Goal: Transaction & Acquisition: Book appointment/travel/reservation

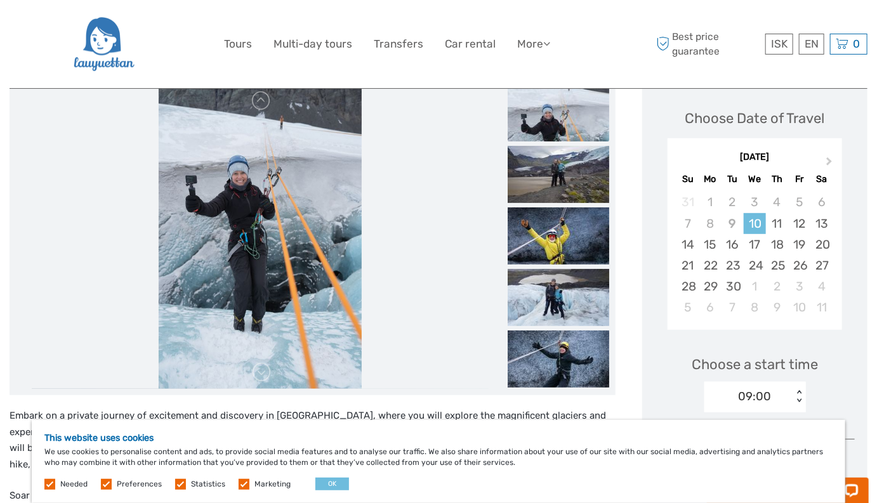
scroll to position [182, 0]
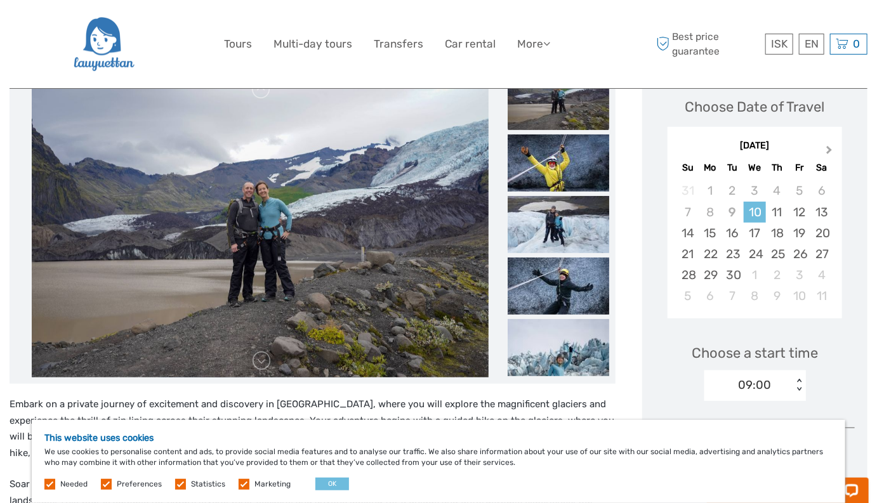
click at [832, 150] on button "Next Month" at bounding box center [830, 153] width 20 height 20
click at [721, 286] on div "28" at bounding box center [732, 275] width 22 height 21
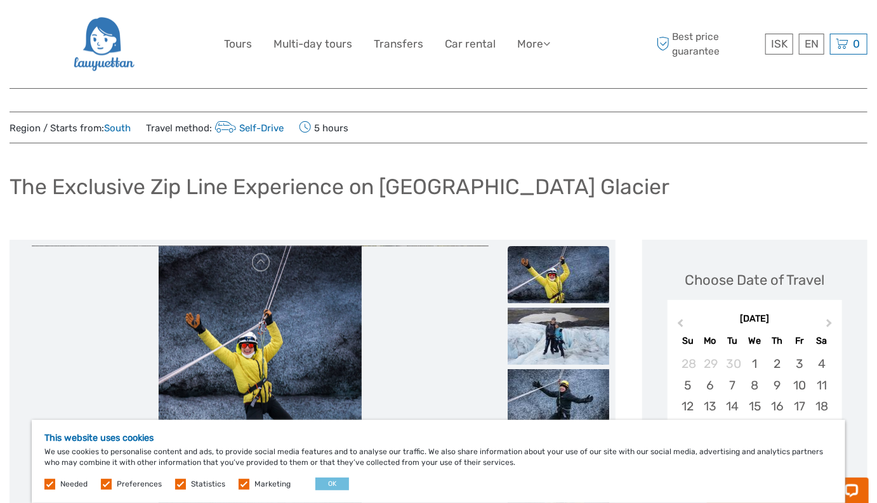
scroll to position [0, 0]
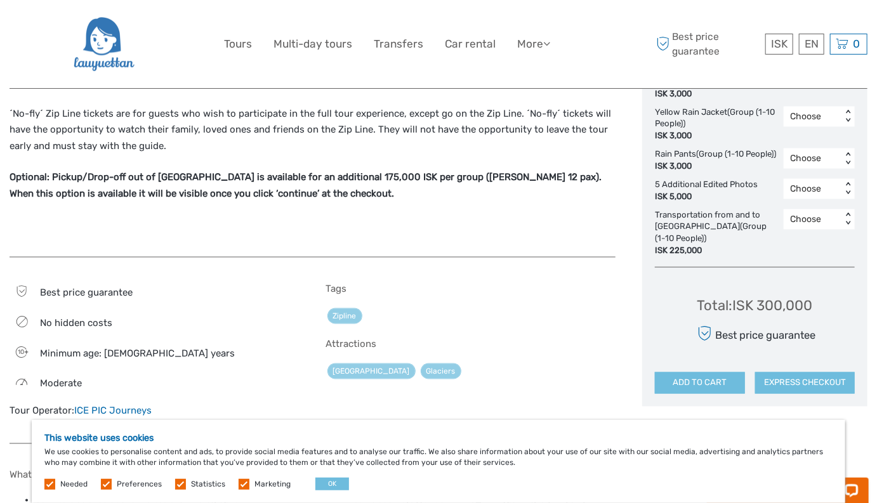
scroll to position [713, 0]
click at [775, 45] on span "ISK" at bounding box center [779, 43] width 16 height 13
click at [714, 63] on div "Best price guarantee ISK ISK € $ £ EN English Español Deutsch 0 Items Total 0 I…" at bounding box center [760, 44] width 214 height 69
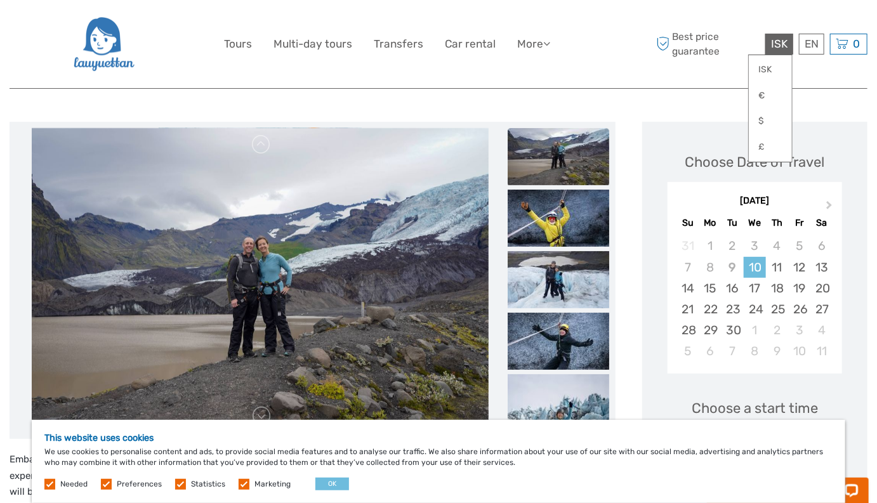
scroll to position [126, 0]
click at [515, 232] on img at bounding box center [559, 218] width 102 height 57
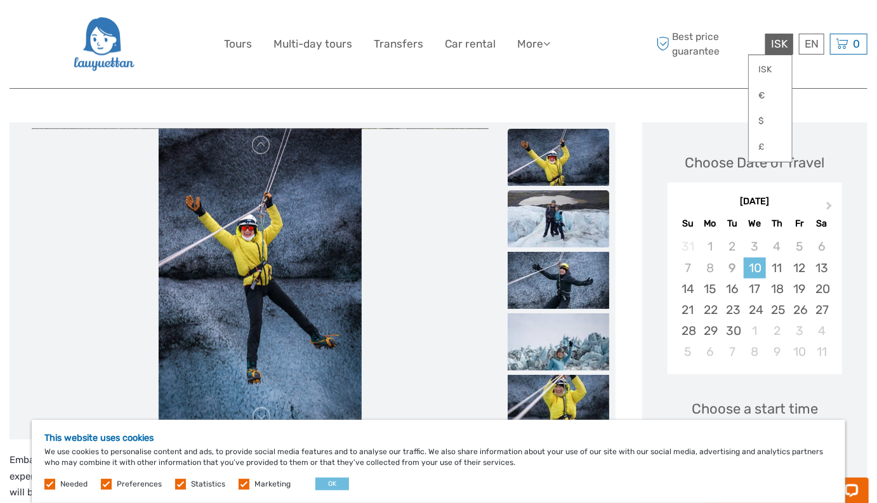
click at [536, 225] on img at bounding box center [559, 218] width 102 height 57
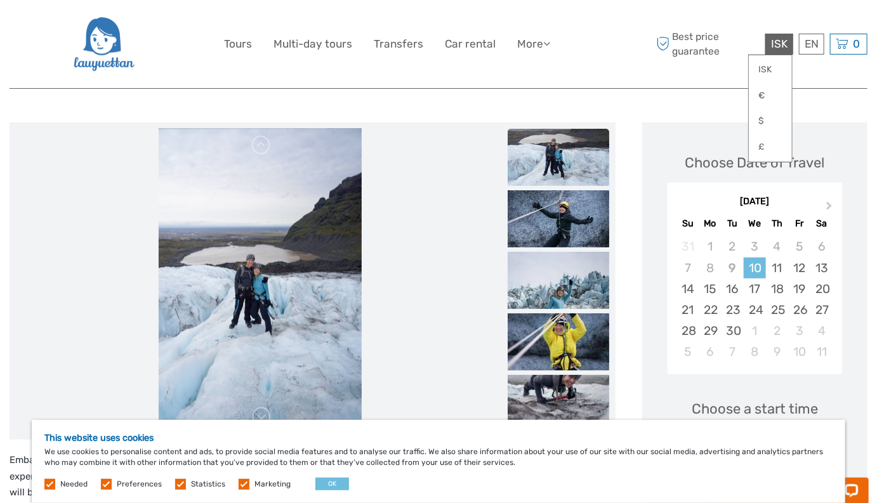
click at [536, 225] on img at bounding box center [559, 218] width 102 height 57
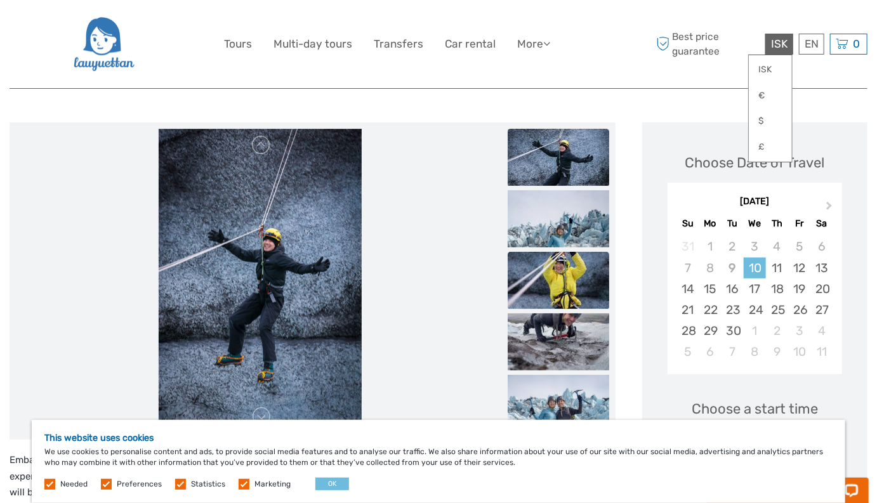
click at [535, 278] on img at bounding box center [559, 280] width 102 height 57
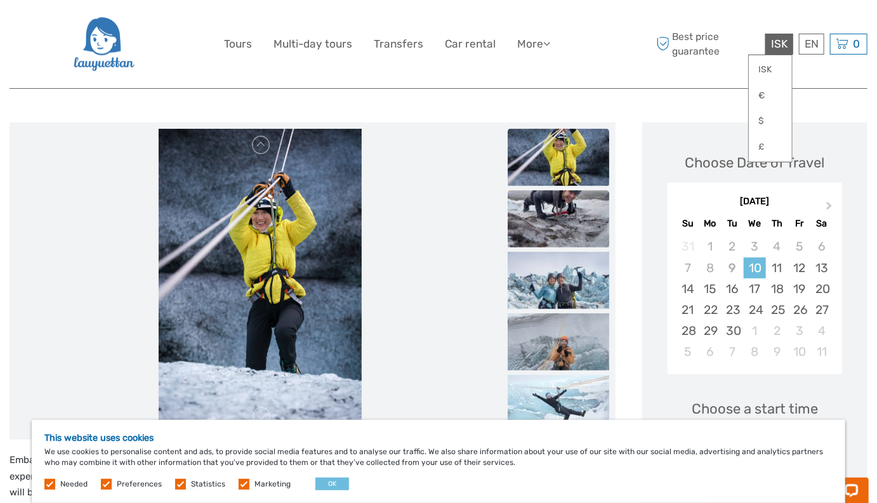
click at [536, 224] on img at bounding box center [559, 218] width 102 height 57
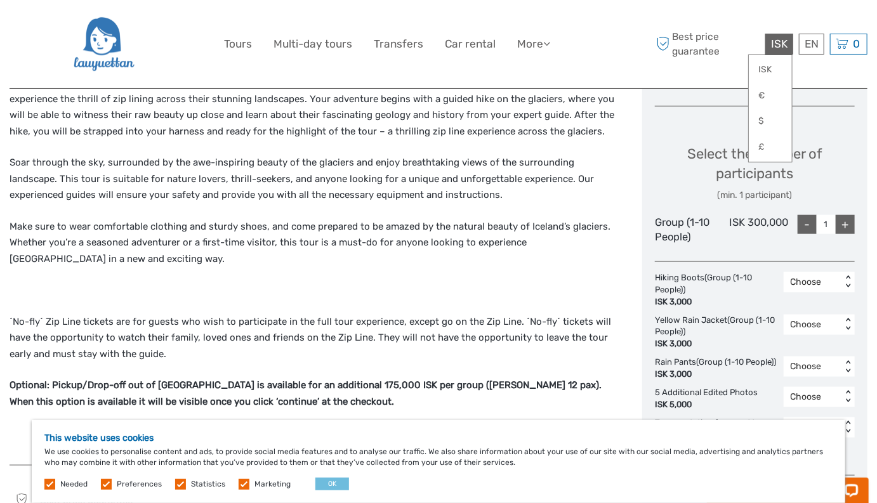
scroll to position [517, 0]
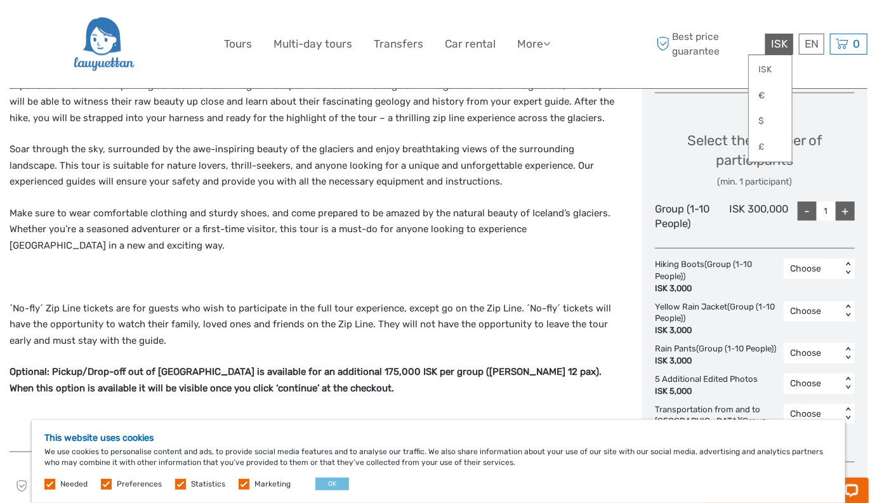
click at [843, 221] on div "+" at bounding box center [845, 211] width 19 height 19
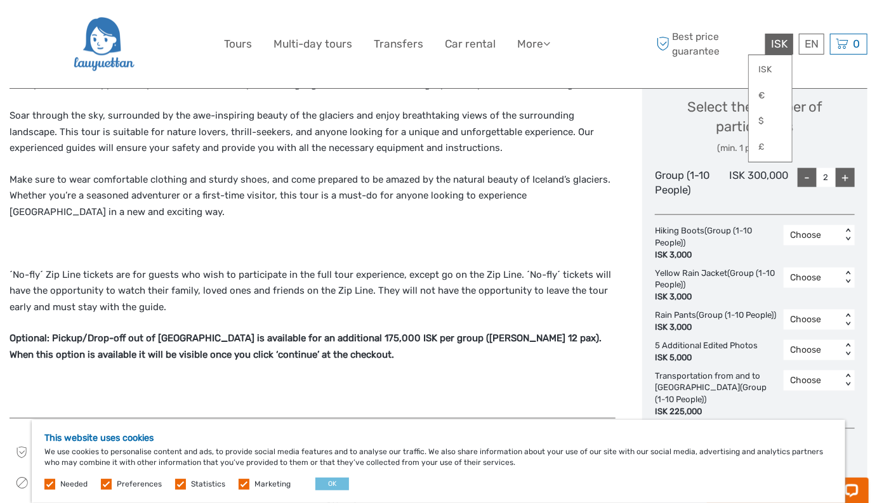
scroll to position [546, 0]
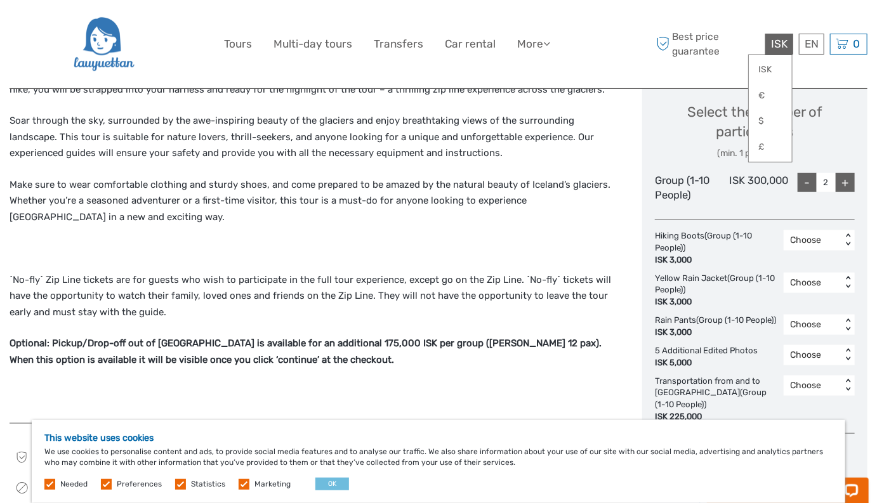
click at [809, 192] on div "-" at bounding box center [807, 182] width 19 height 19
type input "1"
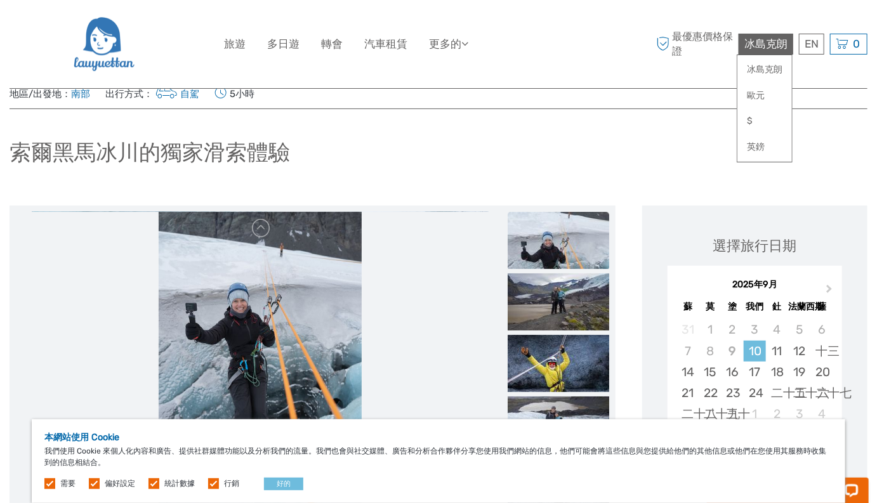
scroll to position [0, 0]
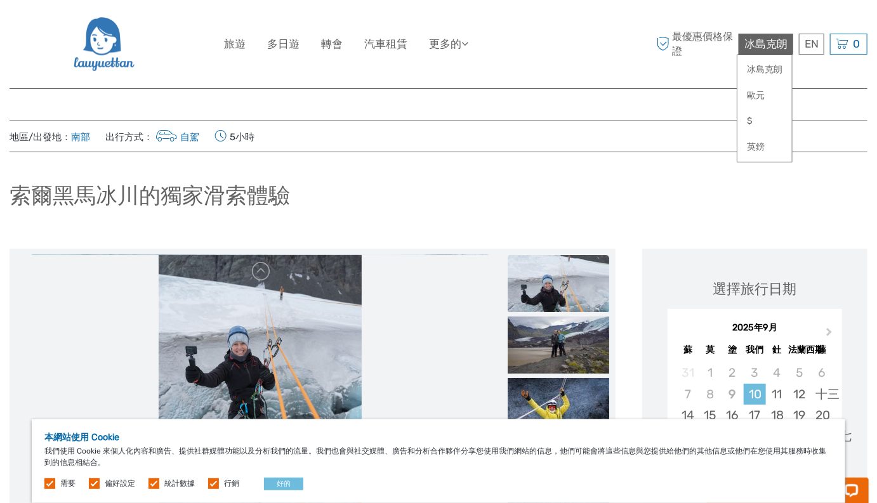
click at [84, 135] on font "南部" at bounding box center [80, 136] width 19 height 11
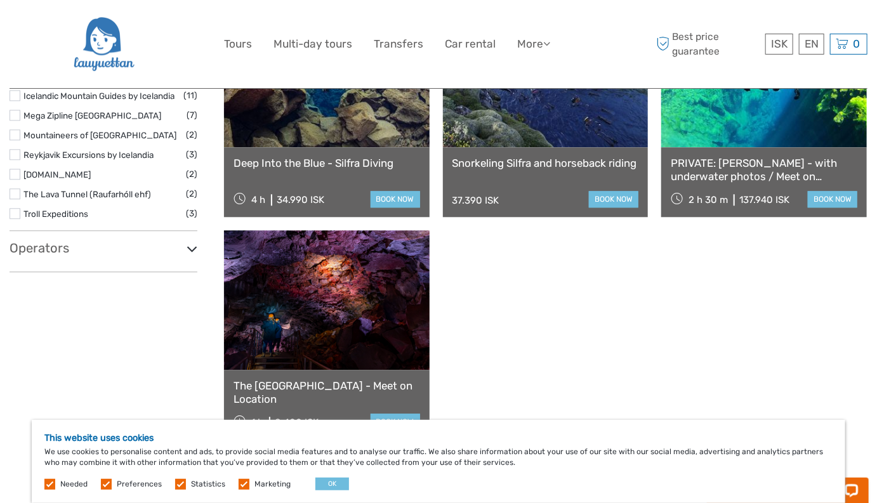
scroll to position [1350, 0]
click at [536, 458] on link "See more" at bounding box center [545, 471] width 81 height 26
